Goal: Task Accomplishment & Management: Manage account settings

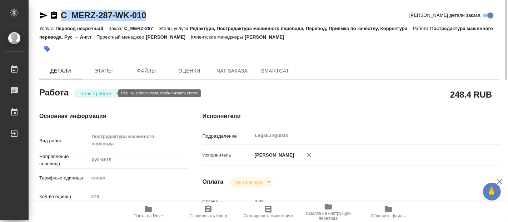
click at [109, 90] on body "🙏 .cls-1 fill:#fff; AWATERA Fadeeva Elena Работы 0 Чаты График Выйти C_MERZ-287…" at bounding box center [254, 111] width 508 height 222
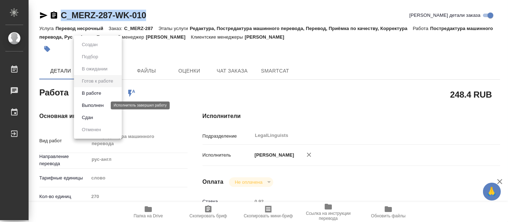
click at [98, 104] on button "Выполнен" at bounding box center [93, 105] width 26 height 8
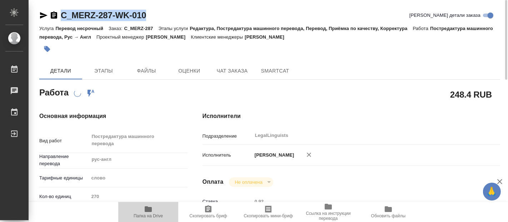
click at [148, 210] on icon "button" at bounding box center [148, 209] width 7 height 6
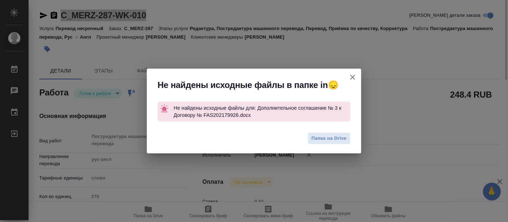
type textarea "x"
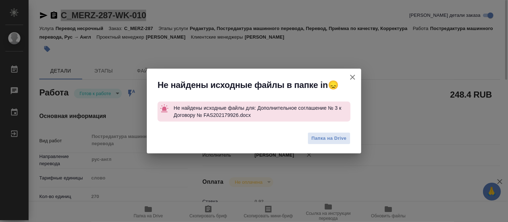
type textarea "x"
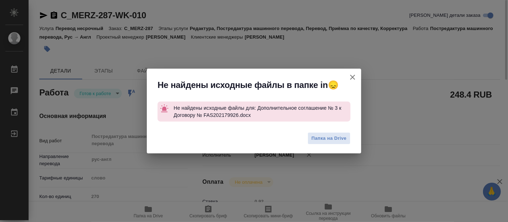
click at [354, 74] on icon "button" at bounding box center [352, 77] width 9 height 9
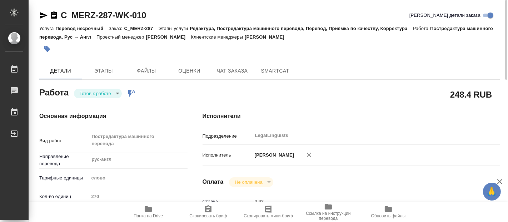
type textarea "x"
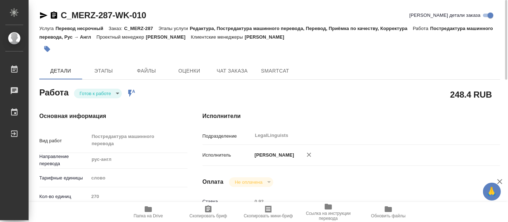
click at [117, 94] on body "🙏 .cls-1 fill:#fff; AWATERA Fadeeva Elena Работы 0 Чаты График Выйти C_MERZ-287…" at bounding box center [254, 111] width 508 height 222
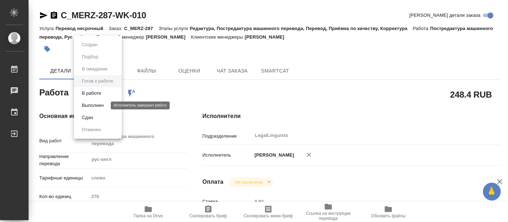
click at [90, 106] on button "Выполнен" at bounding box center [93, 105] width 26 height 8
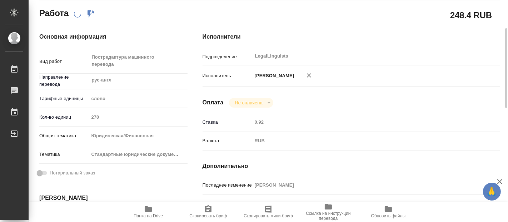
scroll to position [159, 0]
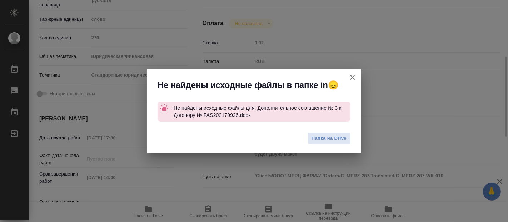
type textarea "x"
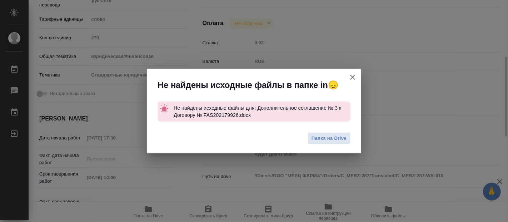
type textarea "x"
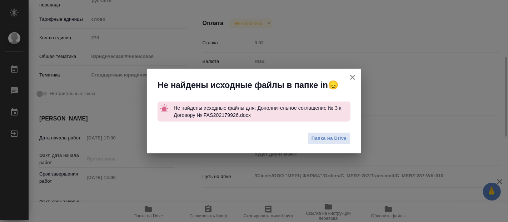
type textarea "x"
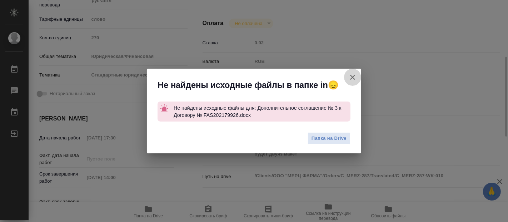
click at [351, 75] on icon "button" at bounding box center [352, 77] width 5 height 5
type textarea "x"
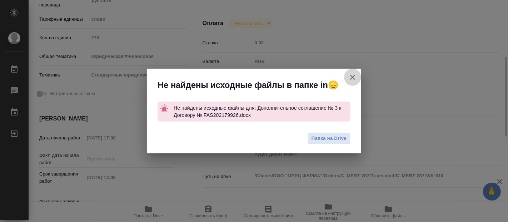
type textarea "x"
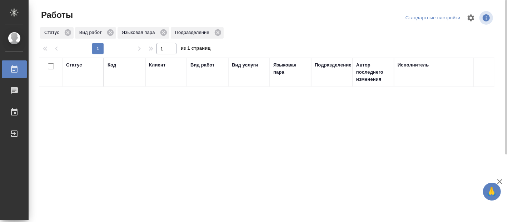
click at [179, 163] on div "Статус Код Клиент Вид работ Вид услуги Языковая пара Подразделение Автор послед…" at bounding box center [266, 185] width 455 height 257
click at [150, 147] on div "Статус Код Клиент Вид работ Вид услуги Языковая пара Подразделение Автор послед…" at bounding box center [266, 185] width 455 height 257
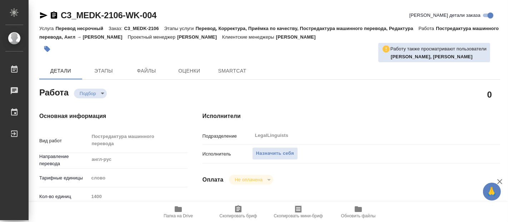
type textarea "x"
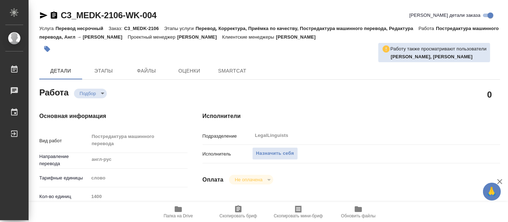
type textarea "x"
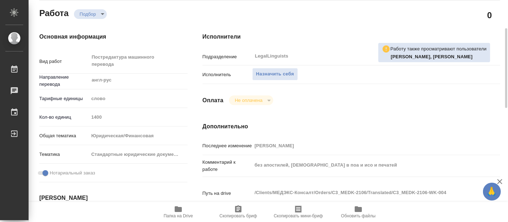
scroll to position [159, 0]
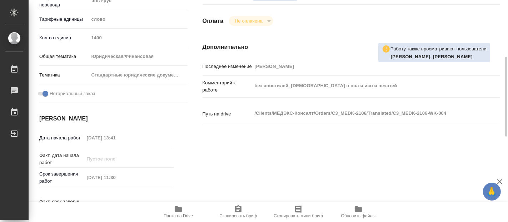
type textarea "x"
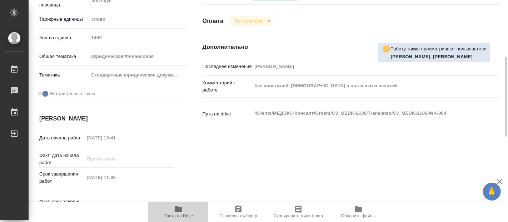
click at [177, 211] on icon "button" at bounding box center [178, 209] width 7 height 6
type textarea "x"
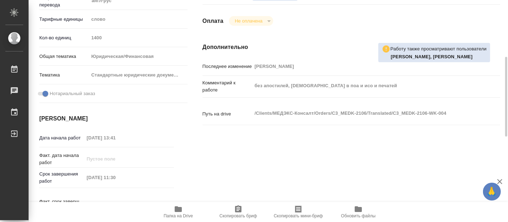
type textarea "x"
